Goal: Navigation & Orientation: Go to known website

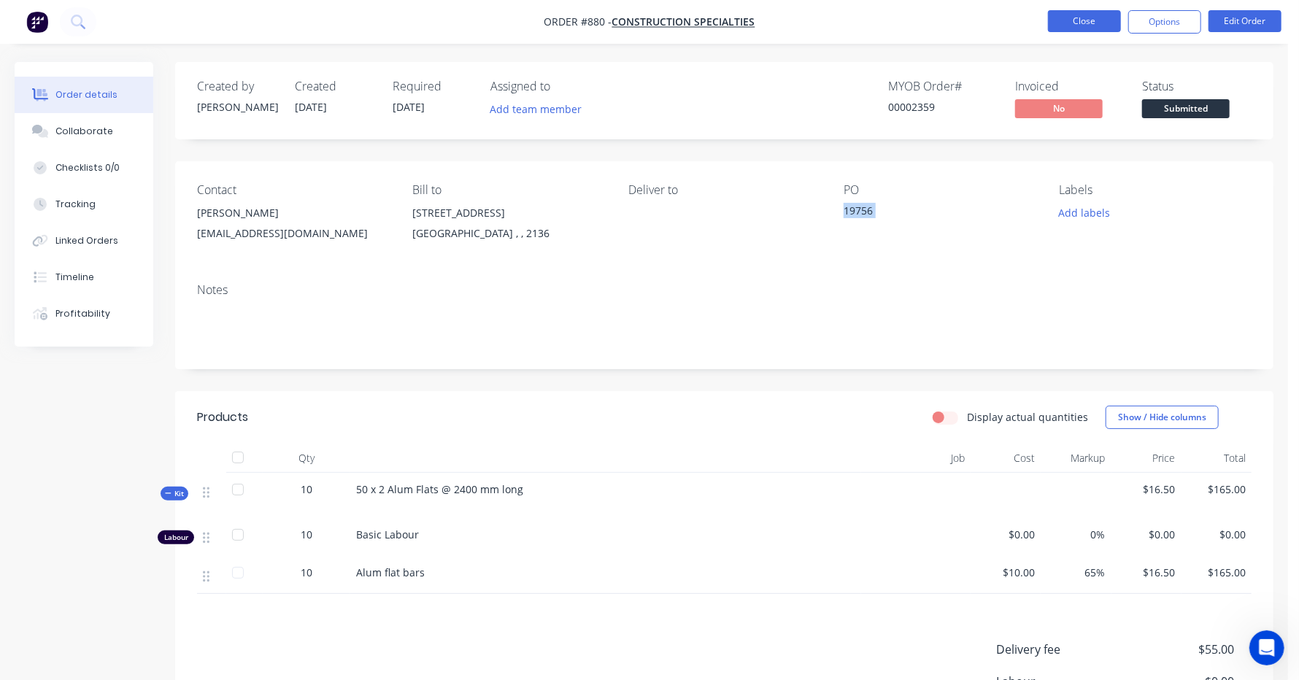
click at [1084, 10] on button "Close" at bounding box center [1084, 21] width 73 height 22
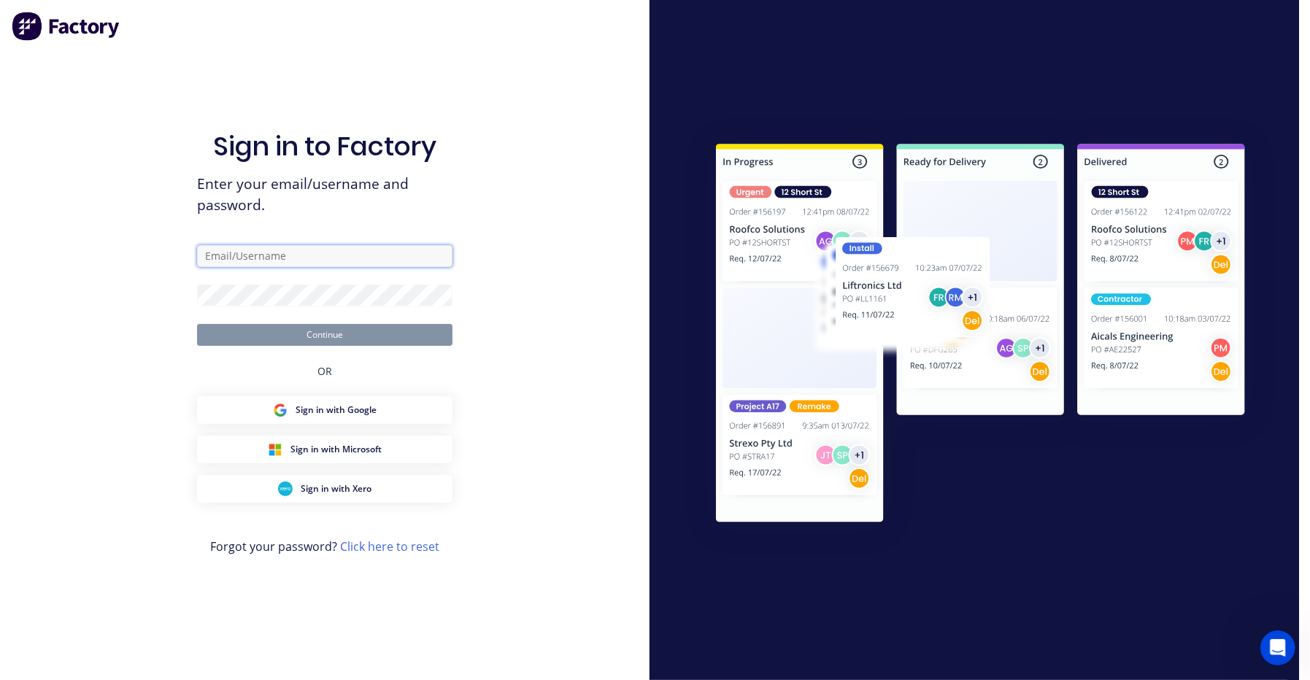
type input "[PERSON_NAME][EMAIL_ADDRESS][DOMAIN_NAME]"
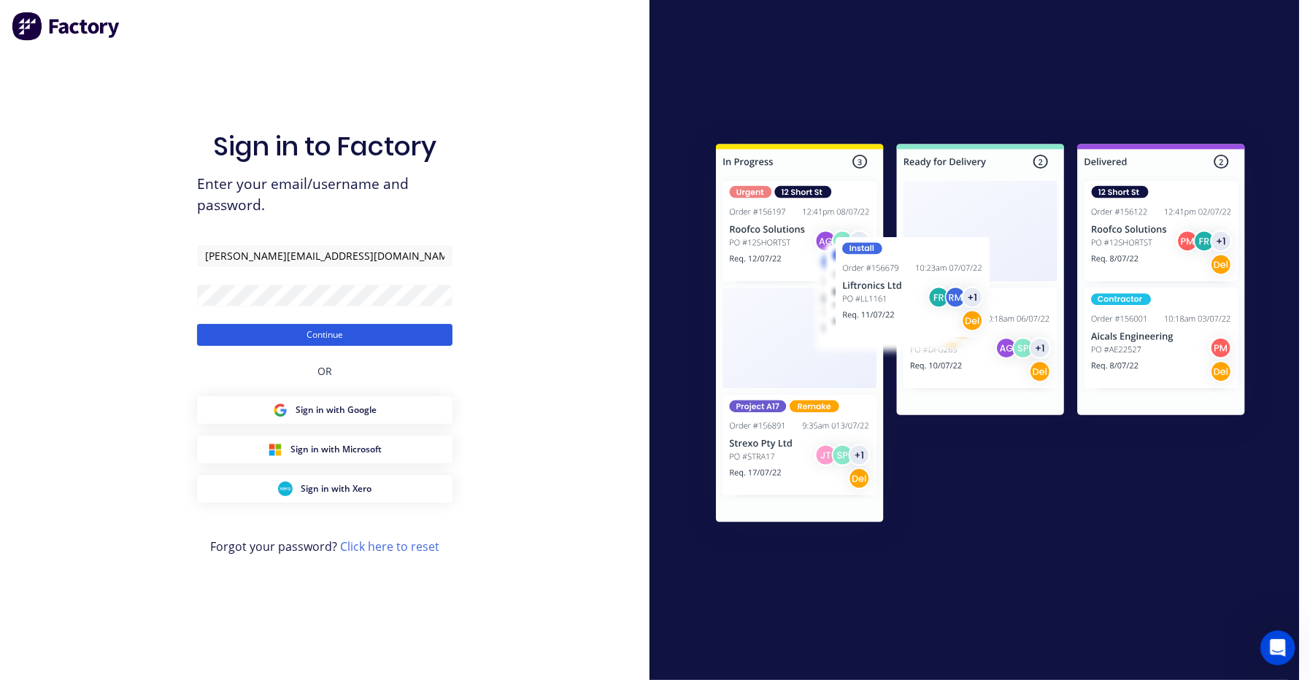
click at [269, 339] on button "Continue" at bounding box center [324, 335] width 255 height 22
